Goal: Task Accomplishment & Management: Manage account settings

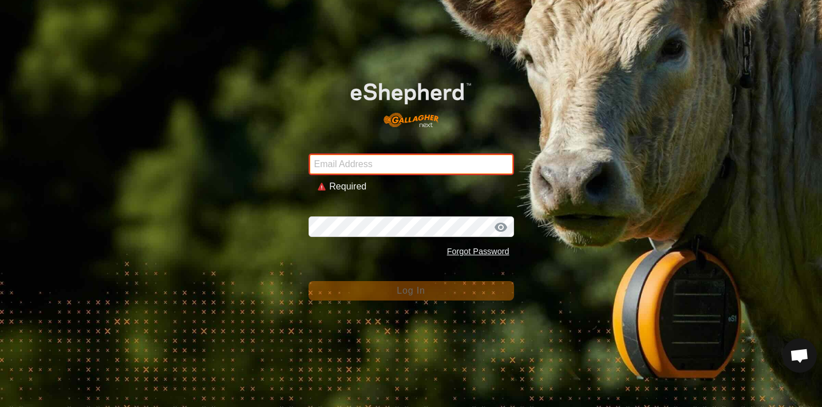
type input "[EMAIL_ADDRESS][DOMAIN_NAME]"
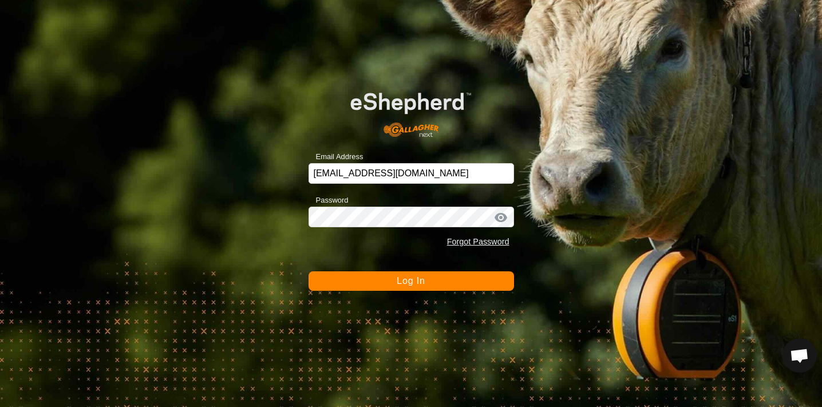
click at [420, 280] on span "Log In" at bounding box center [411, 281] width 28 height 10
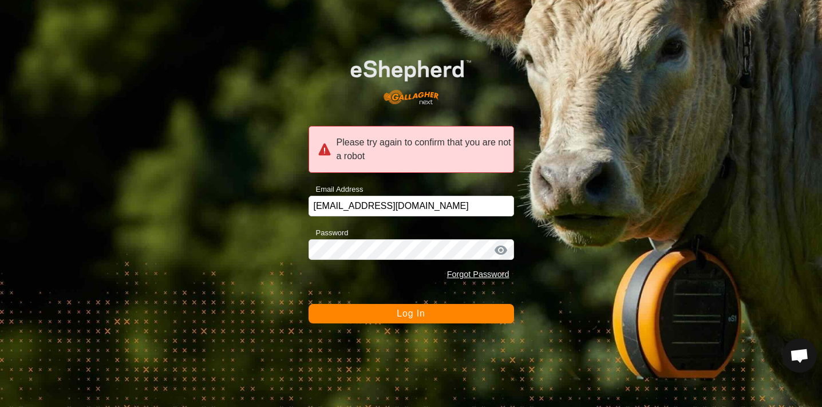
click at [425, 313] on button "Log In" at bounding box center [412, 313] width 206 height 19
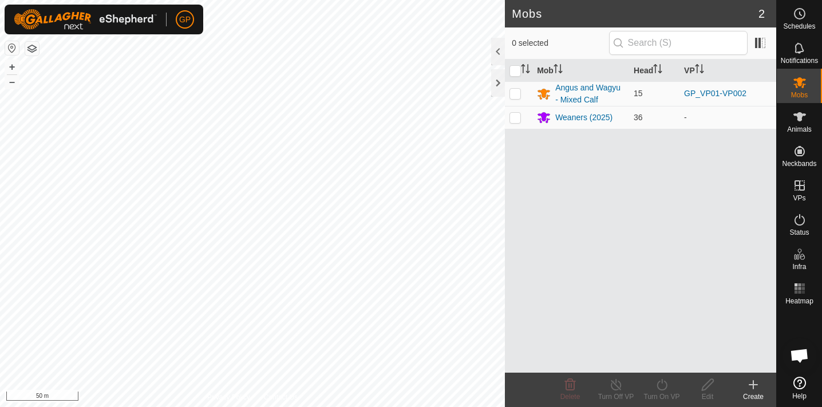
click at [327, 406] on html "GP Schedules Notifications Mobs Animals Neckbands VPs Status Infra Heatmap Help…" at bounding box center [411, 203] width 822 height 407
click at [405, 0] on html "GP Schedules Notifications Mobs Animals Neckbands VPs Status Infra Heatmap Help…" at bounding box center [411, 203] width 822 height 407
click at [329, 406] on html "GP Schedules Notifications Mobs Animals Neckbands VPs Status Infra Heatmap Help…" at bounding box center [411, 203] width 822 height 407
click at [155, 406] on html "GP Schedules Notifications Mobs Animals Neckbands VPs Status Infra Heatmap Help…" at bounding box center [411, 203] width 822 height 407
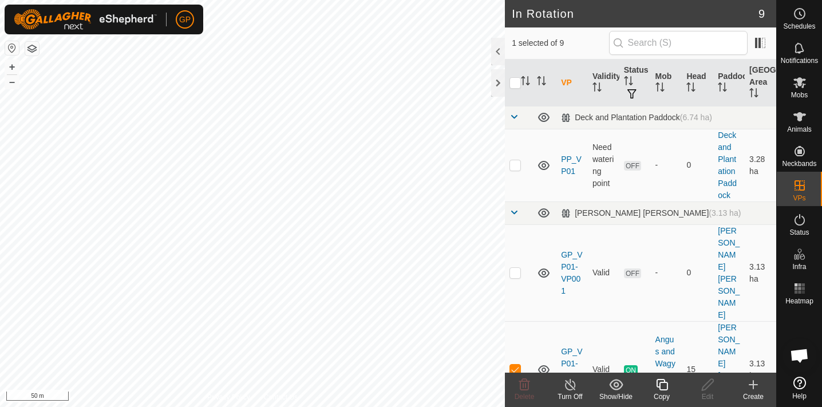
checkbox input "false"
checkbox input "true"
checkbox input "false"
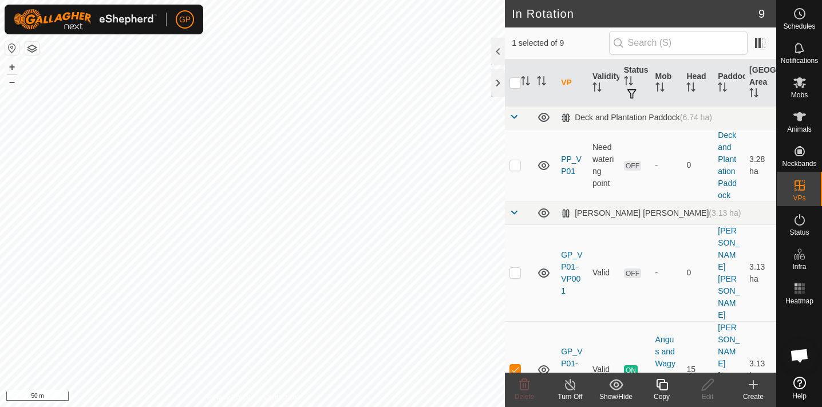
checkbox input "false"
checkbox input "true"
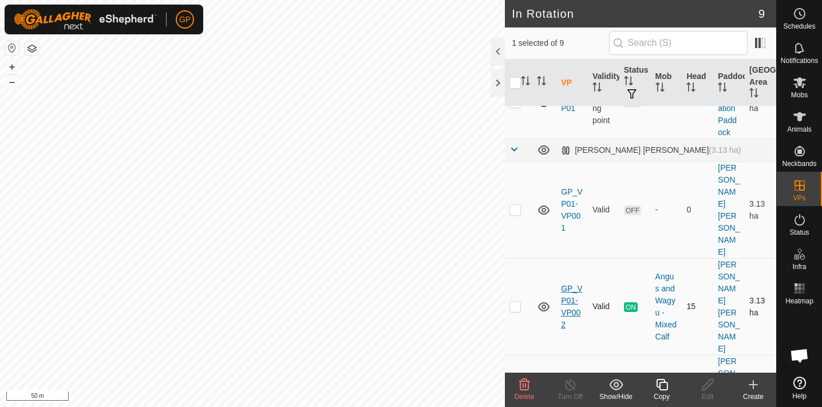
scroll to position [65, 0]
checkbox input "true"
checkbox input "false"
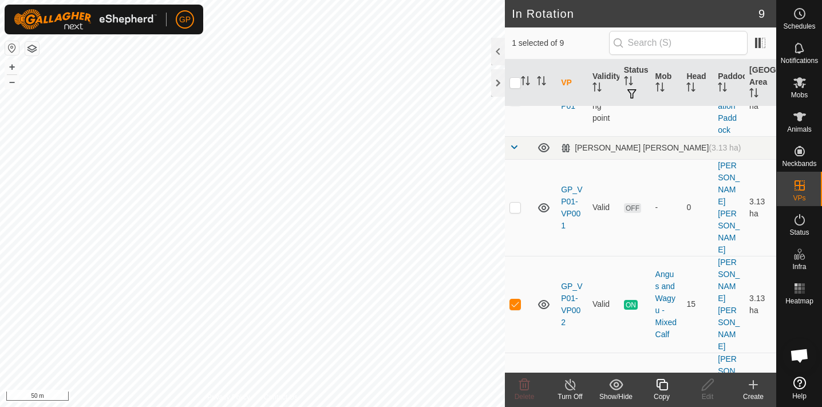
checkbox input "true"
